Goal: Register for event/course: Sign up to attend an event or enroll in a course

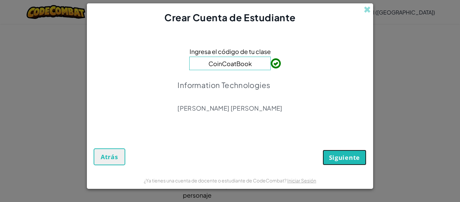
click at [345, 156] on span "Siguiente" at bounding box center [344, 157] width 31 height 8
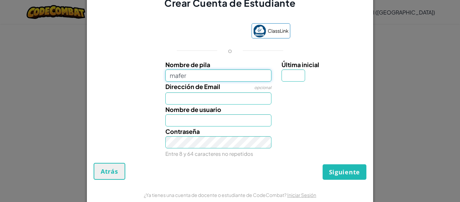
type input "mafer"
type input "Mafer"
click at [297, 75] on input "Última inicial" at bounding box center [294, 75] width 24 height 12
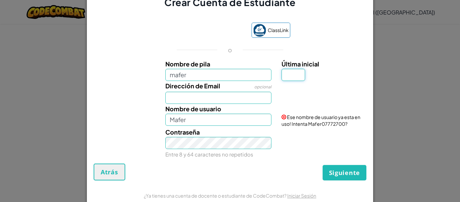
type input "T"
type input "MaferT"
click at [196, 72] on input "mafer" at bounding box center [218, 75] width 106 height 12
type input "mafertorres"
type input "MafertorresT"
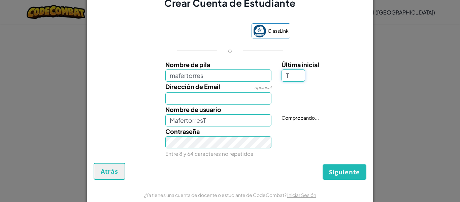
click at [296, 76] on input "T" at bounding box center [294, 75] width 24 height 12
click at [264, 98] on input "Dirección de Email" at bounding box center [218, 98] width 106 height 12
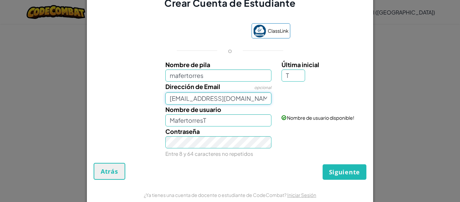
type input "[EMAIL_ADDRESS][DOMAIN_NAME]"
click at [207, 74] on input "mafertorres" at bounding box center [218, 75] width 106 height 12
click at [171, 78] on input "mafertorresT" at bounding box center [218, 75] width 106 height 12
type input "MafertorresT"
type input "MafertorresTT"
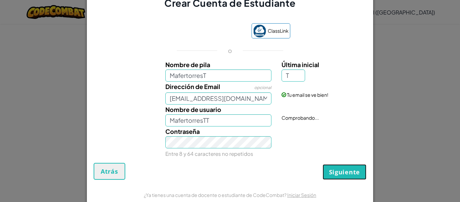
click at [349, 171] on span "Siguiente" at bounding box center [344, 172] width 31 height 8
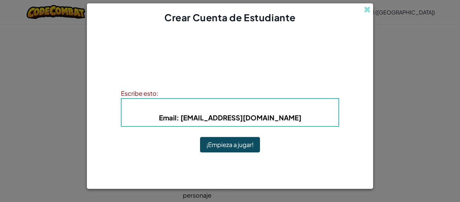
drag, startPoint x: 344, startPoint y: 172, endPoint x: 338, endPoint y: 172, distance: 6.1
click at [338, 172] on div at bounding box center [230, 180] width 286 height 17
click at [241, 149] on button "¡Empieza a jugar!" at bounding box center [230, 144] width 60 height 15
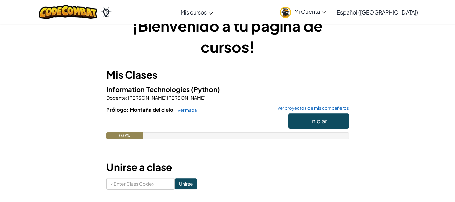
scroll to position [19, 0]
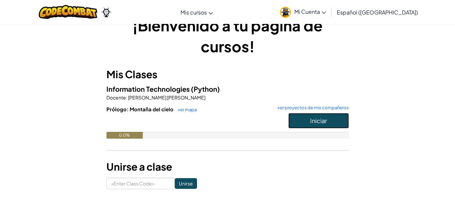
click at [336, 120] on button "Iniciar" at bounding box center [318, 120] width 61 height 15
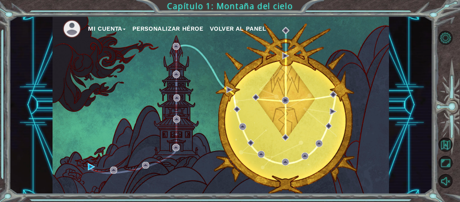
click at [251, 26] on span "Volver al panel" at bounding box center [238, 28] width 56 height 7
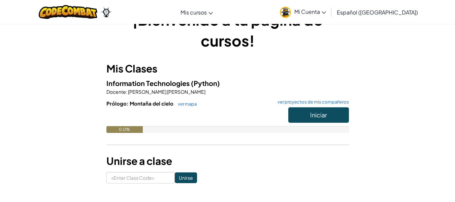
scroll to position [24, 0]
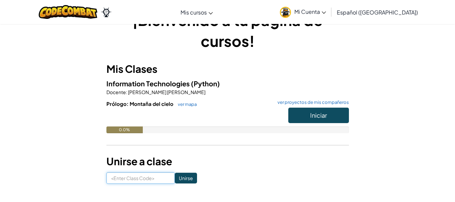
click at [144, 175] on input at bounding box center [140, 177] width 68 height 11
paste input "CoinCoatBook"
type input "CoinCoatBook"
click at [175, 179] on input "Unirse" at bounding box center [186, 177] width 22 height 11
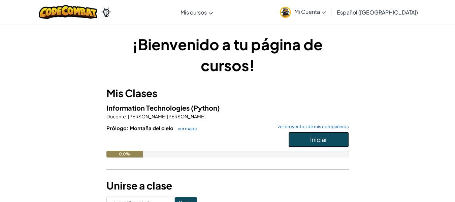
click at [320, 142] on span "Iniciar" at bounding box center [318, 139] width 17 height 8
